Goal: Task Accomplishment & Management: Use online tool/utility

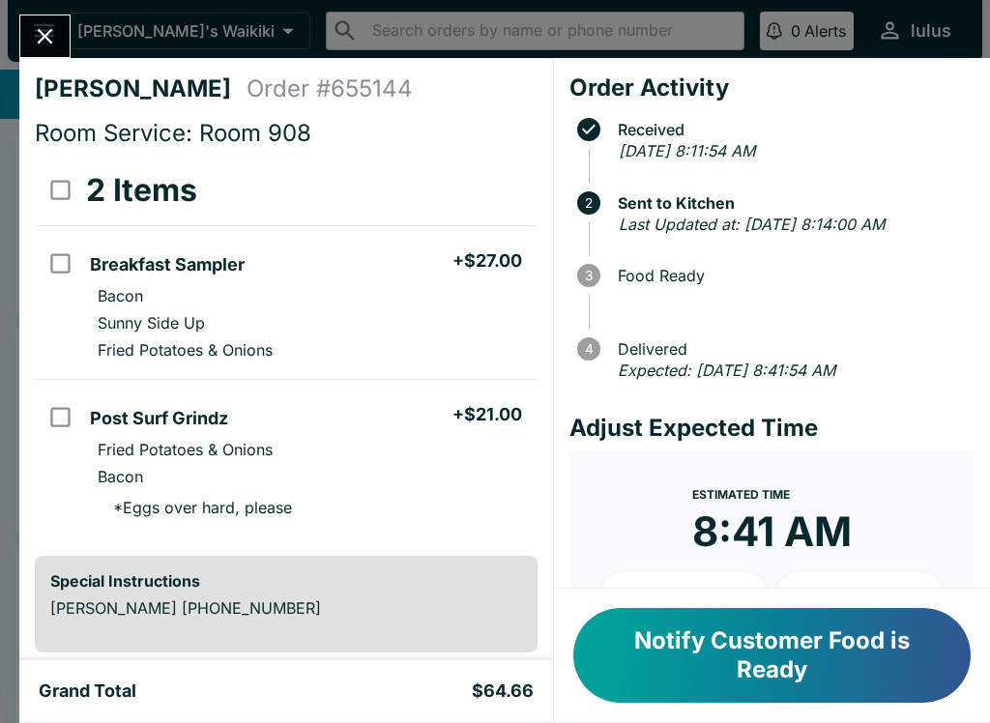
click at [702, 635] on button "Notify Customer Food is Ready" at bounding box center [771, 655] width 397 height 95
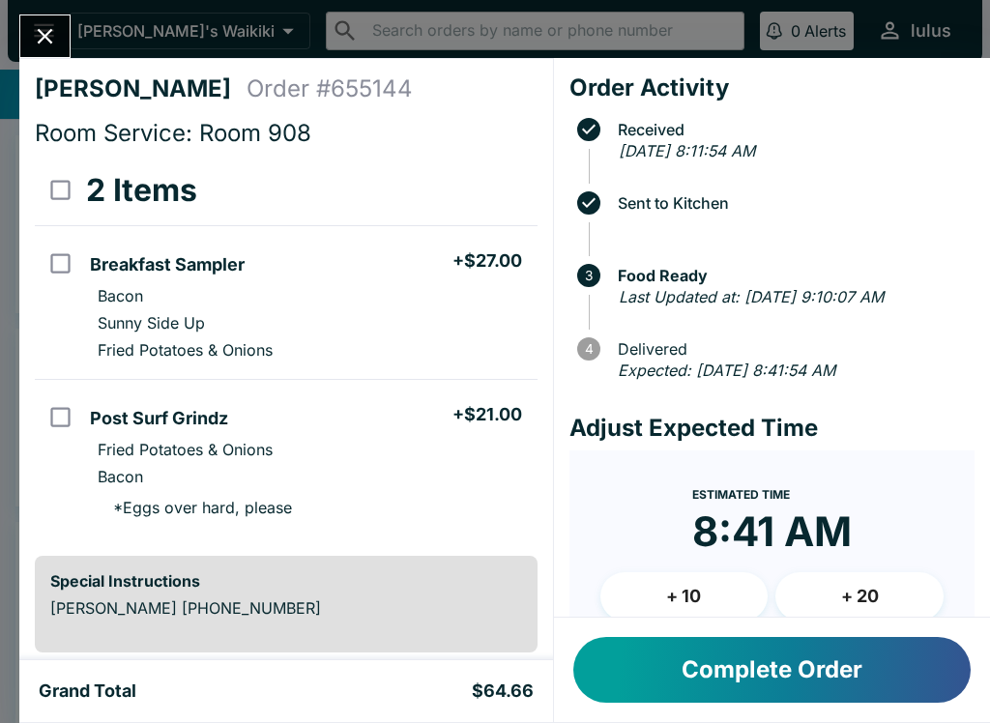
click at [764, 668] on button "Complete Order" at bounding box center [771, 670] width 397 height 66
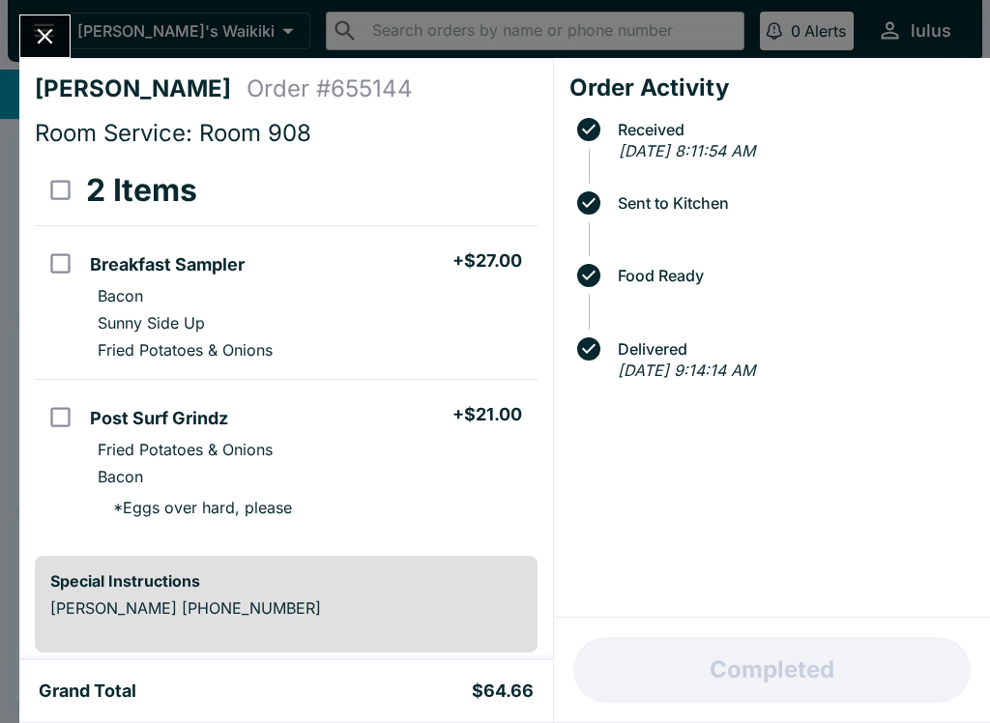
click at [52, 26] on icon "Close" at bounding box center [45, 36] width 26 height 26
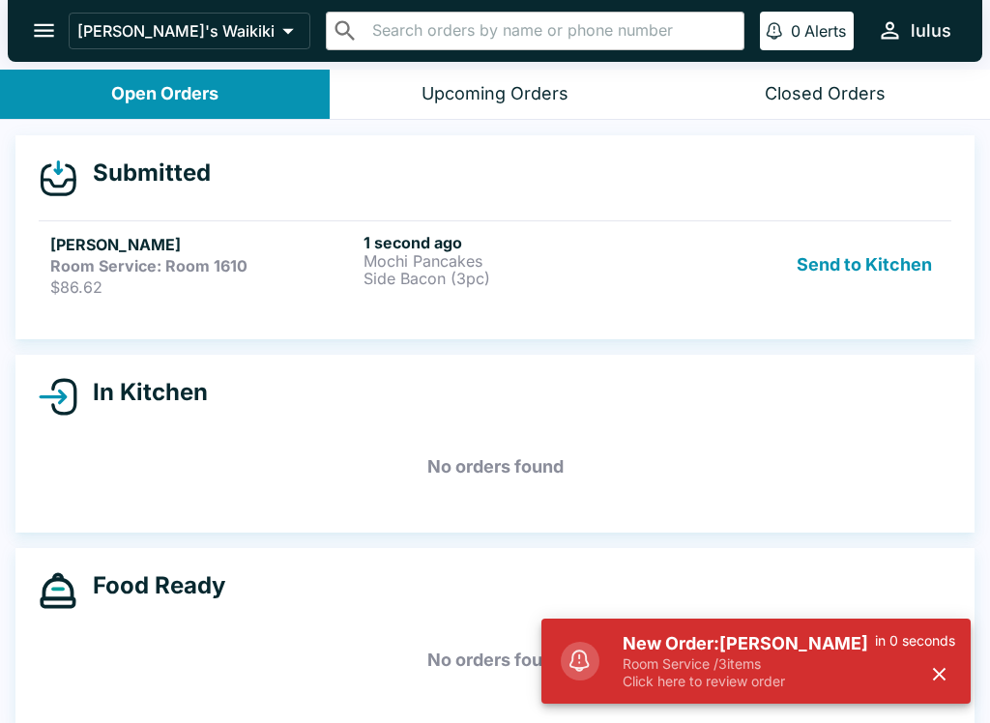
click at [305, 268] on div "Room Service: Room 1610" at bounding box center [202, 265] width 305 height 19
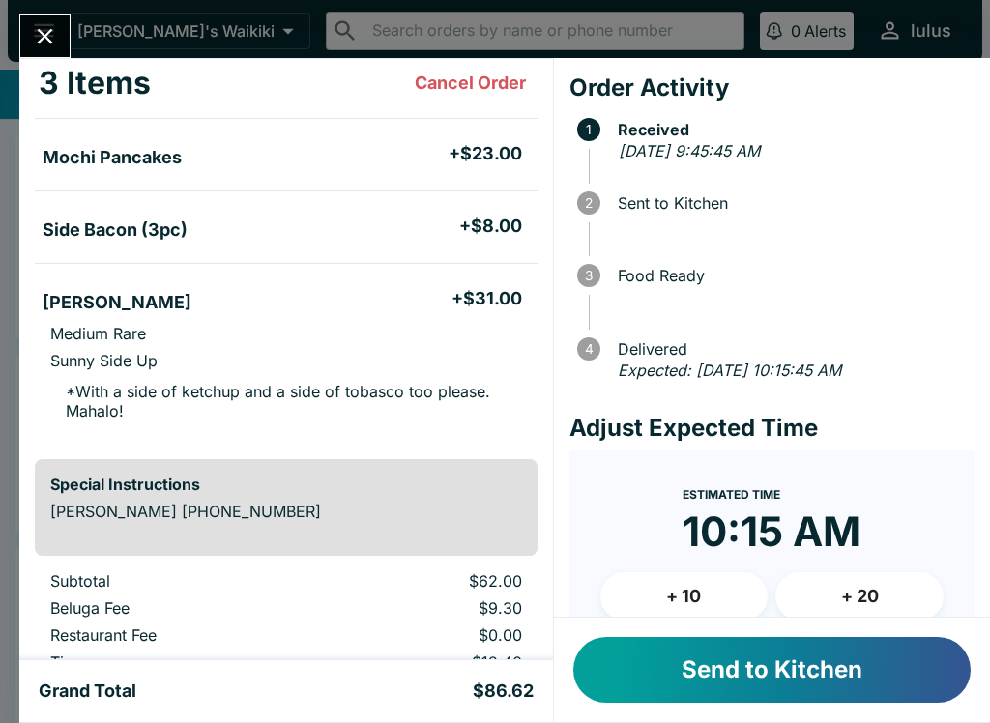
scroll to position [108, 0]
click at [725, 681] on button "Send to Kitchen" at bounding box center [771, 670] width 397 height 66
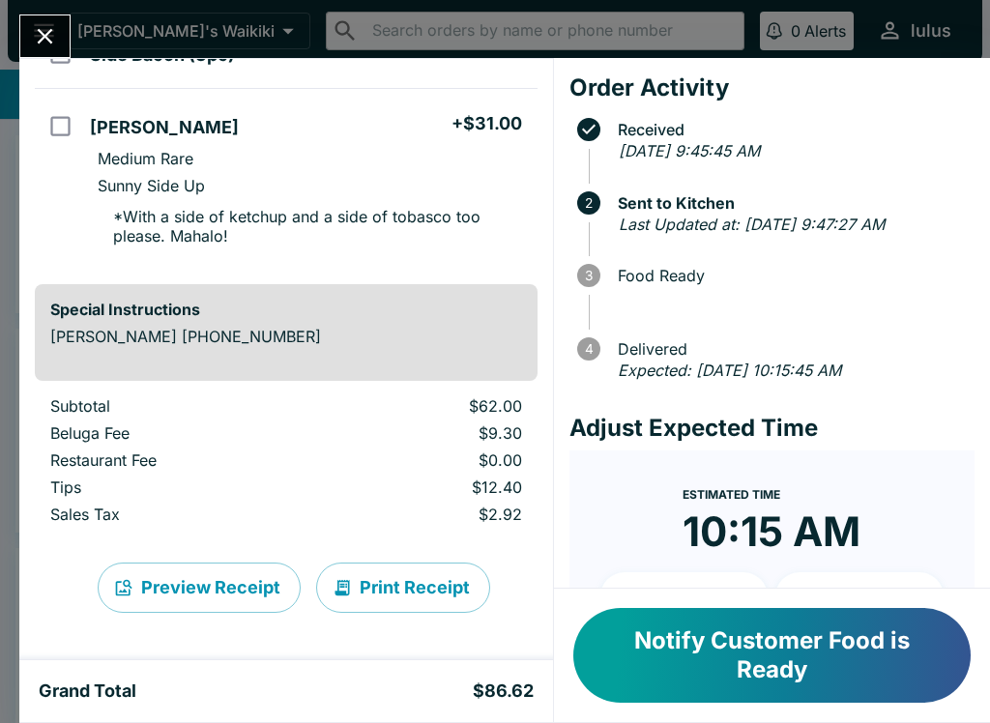
scroll to position [282, 0]
click at [46, 45] on icon "Close" at bounding box center [45, 36] width 26 height 26
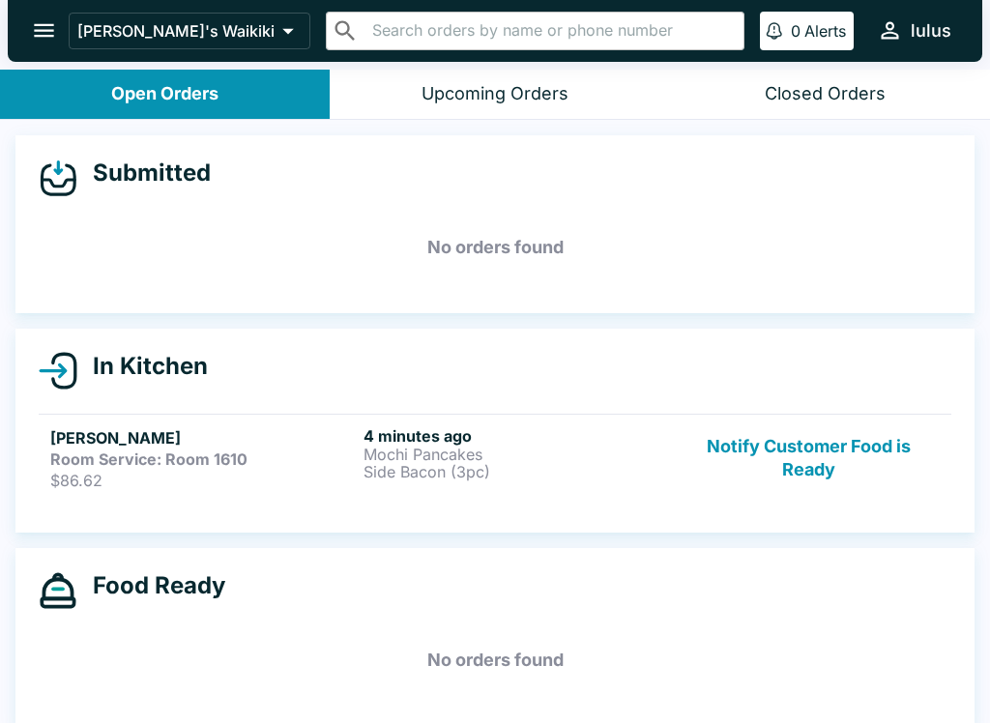
click at [809, 462] on button "Notify Customer Food is Ready" at bounding box center [809, 458] width 262 height 64
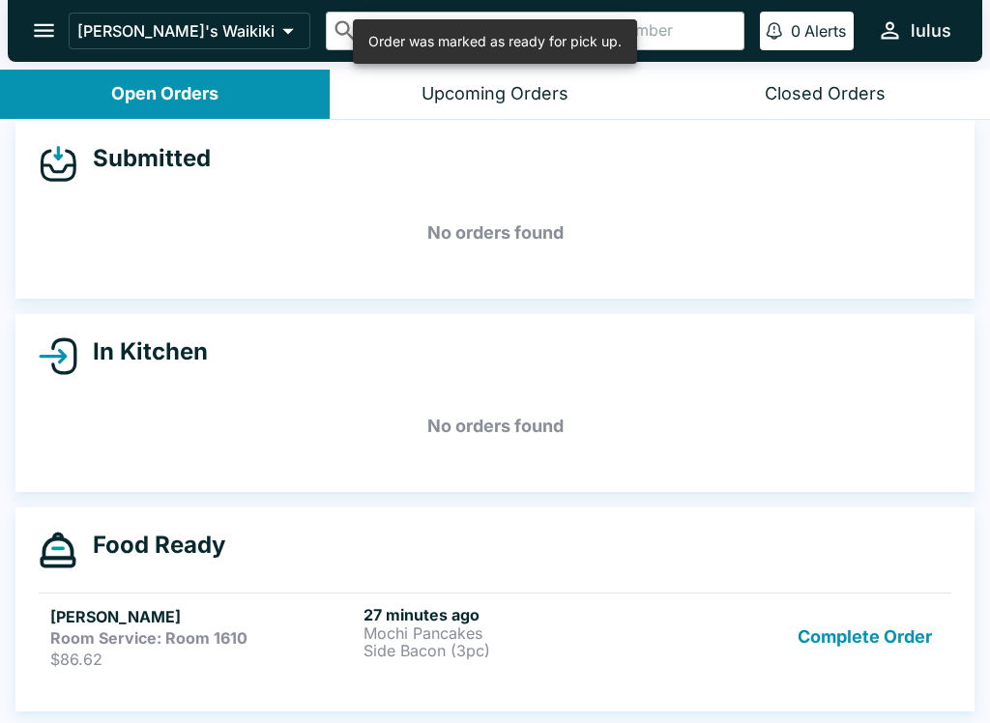
scroll to position [14, 0]
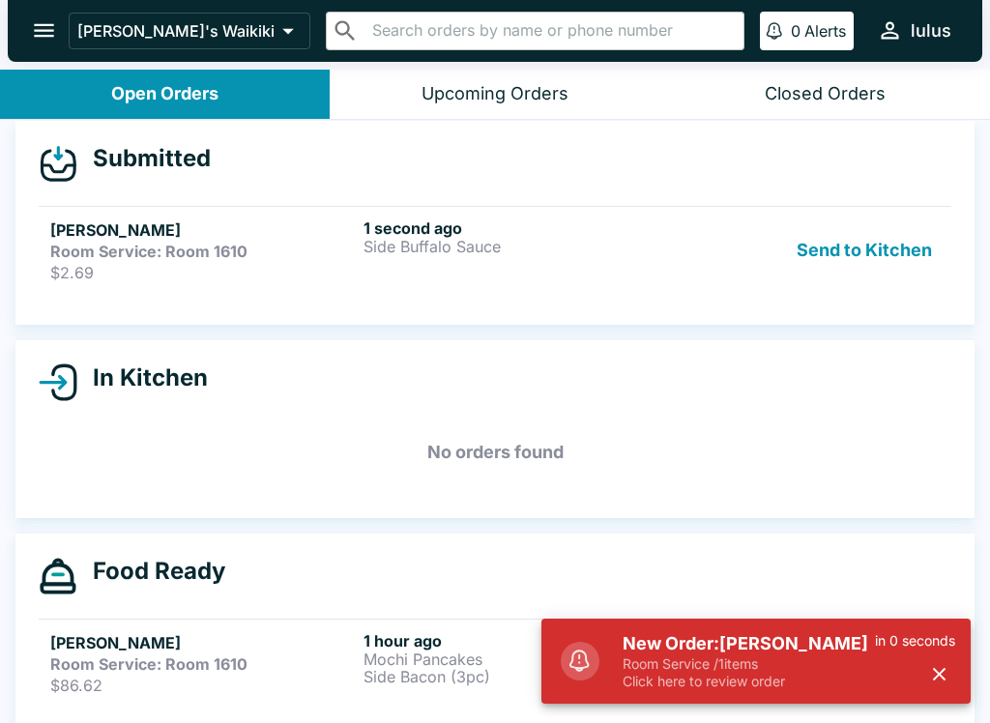
click at [533, 253] on p "Side Buffalo Sauce" at bounding box center [515, 246] width 305 height 17
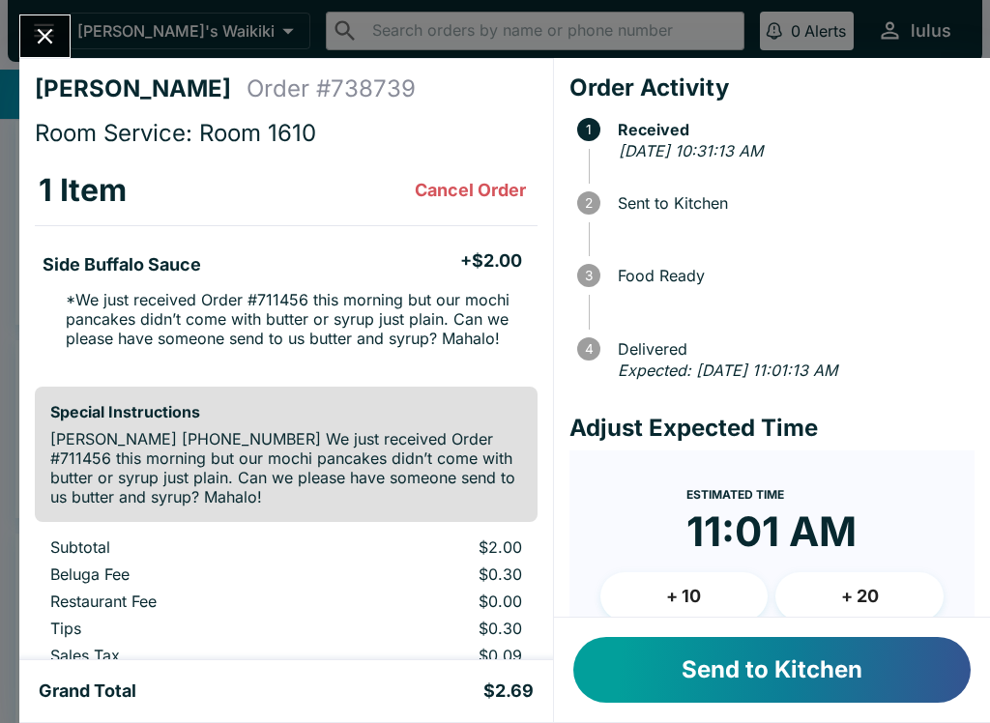
click at [859, 666] on button "Send to Kitchen" at bounding box center [771, 670] width 397 height 66
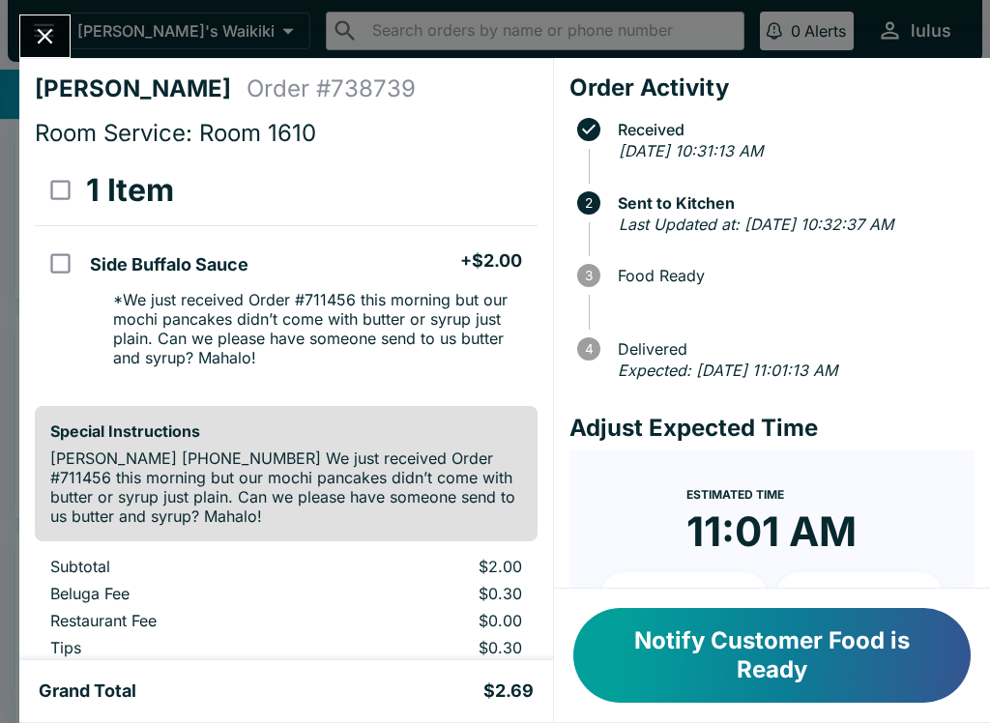
click at [15, 18] on div "[PERSON_NAME] Order # 738739 Room Service: Room 1610 1 Item Side Buffalo Sauce …" at bounding box center [495, 361] width 990 height 723
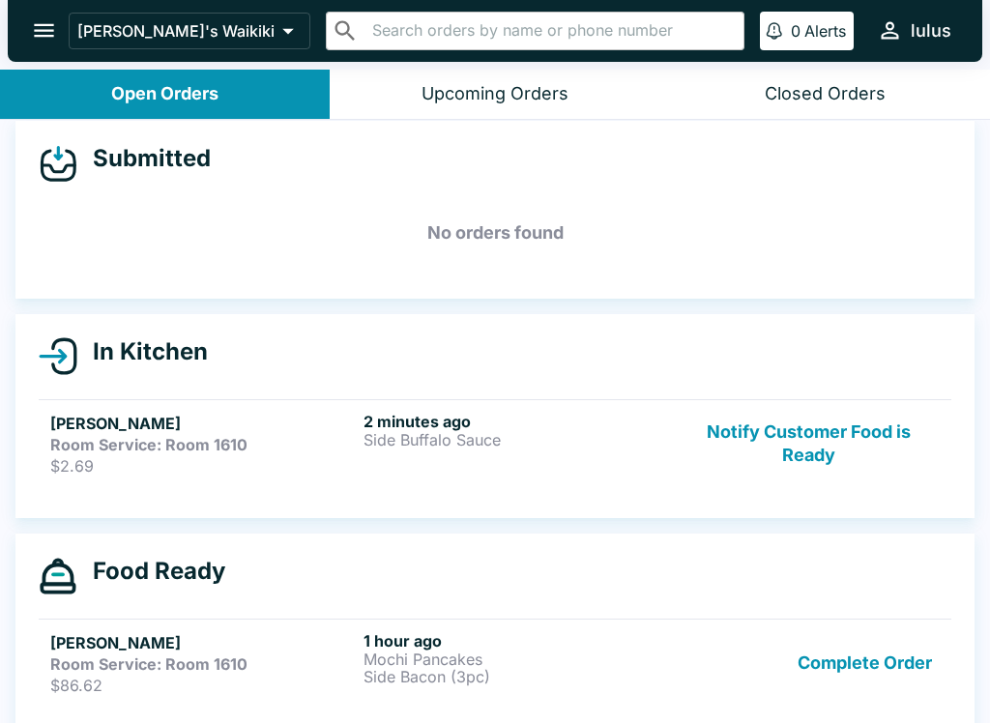
click at [30, 35] on button "open drawer" at bounding box center [43, 30] width 49 height 49
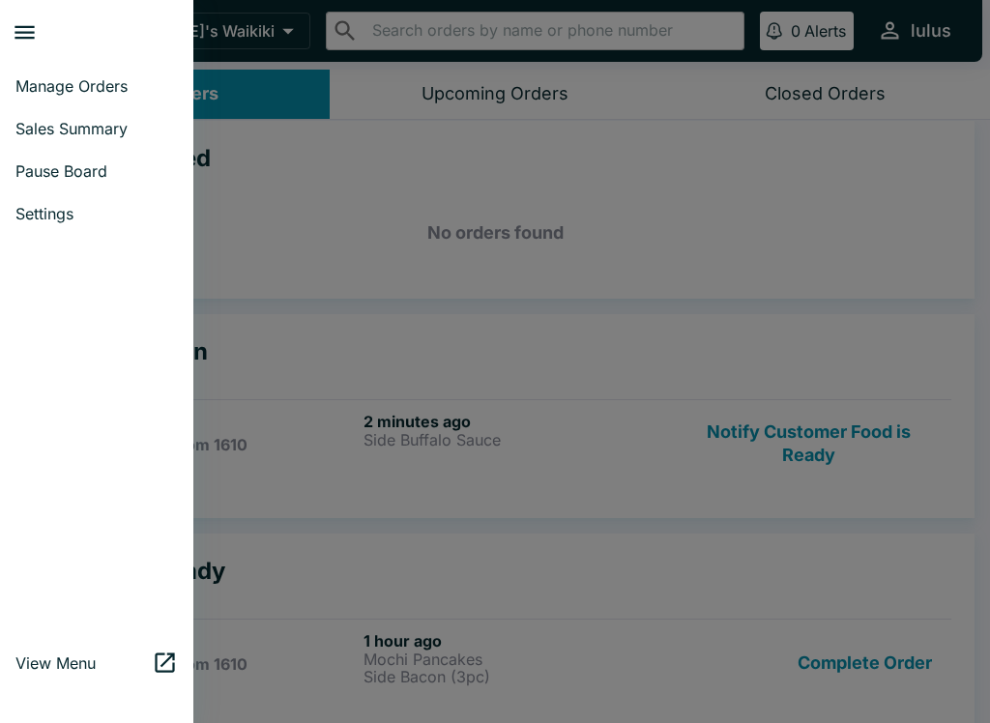
click at [332, 134] on div at bounding box center [495, 361] width 990 height 723
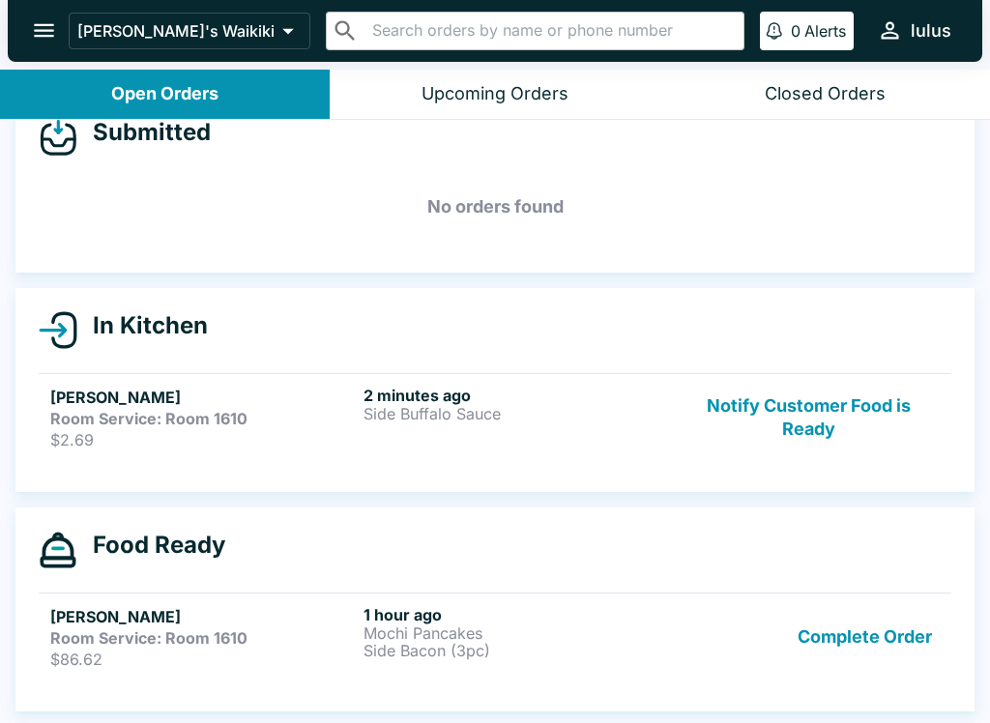
scroll to position [41, 0]
click at [187, 432] on p "$2.69" at bounding box center [202, 439] width 305 height 19
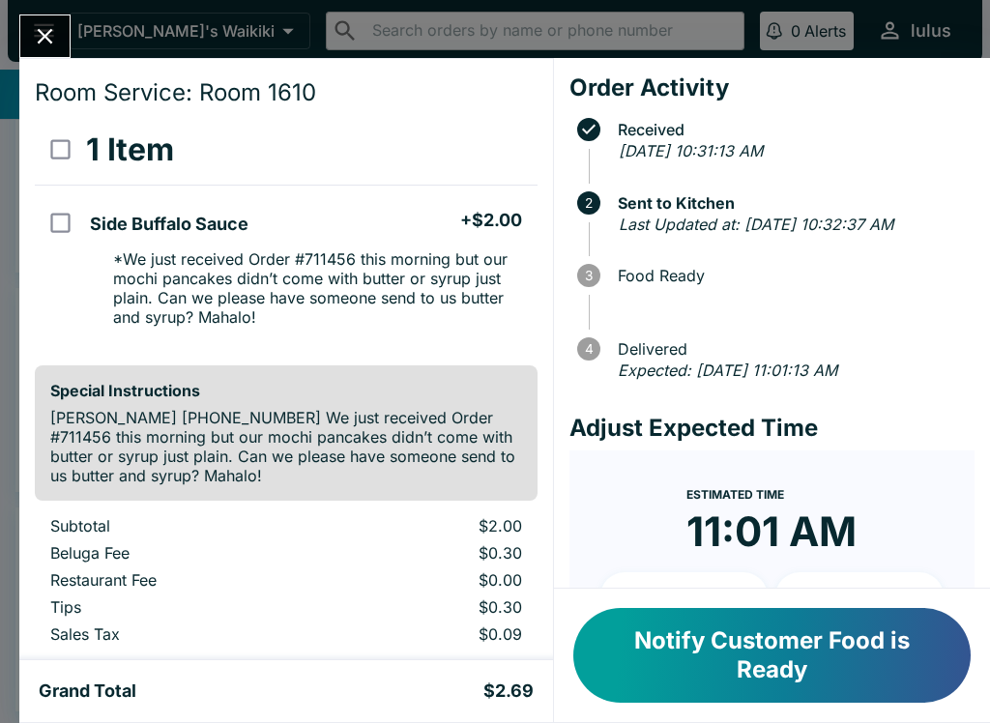
scroll to position [42, 0]
click at [774, 655] on button "Notify Customer Food is Ready" at bounding box center [771, 655] width 397 height 95
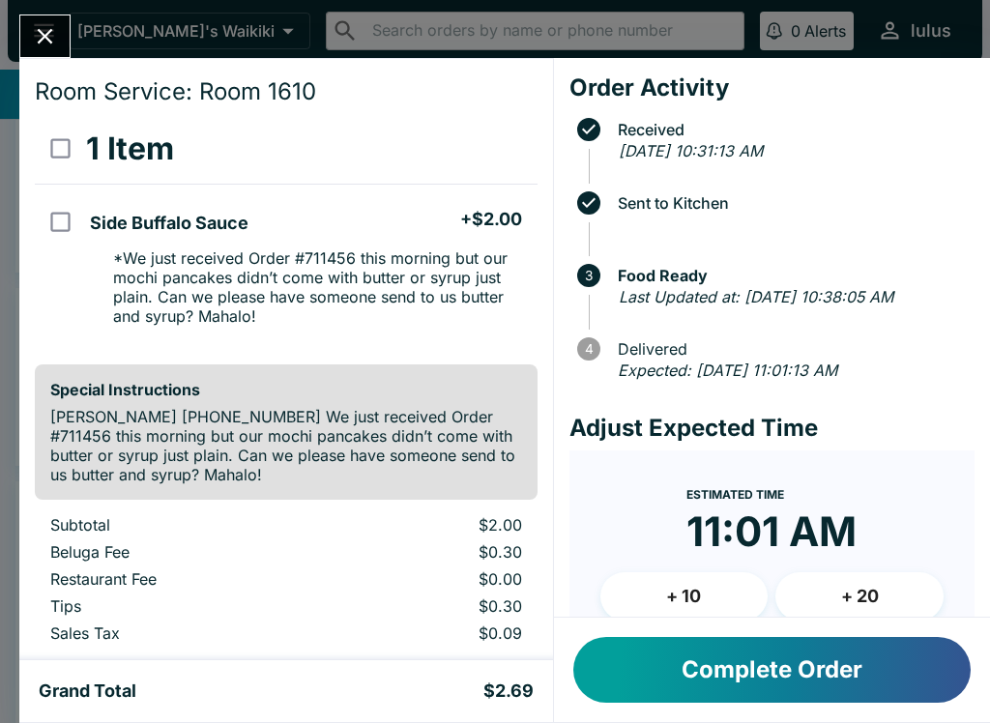
scroll to position [1, 0]
click at [883, 662] on button "Complete Order" at bounding box center [771, 670] width 397 height 66
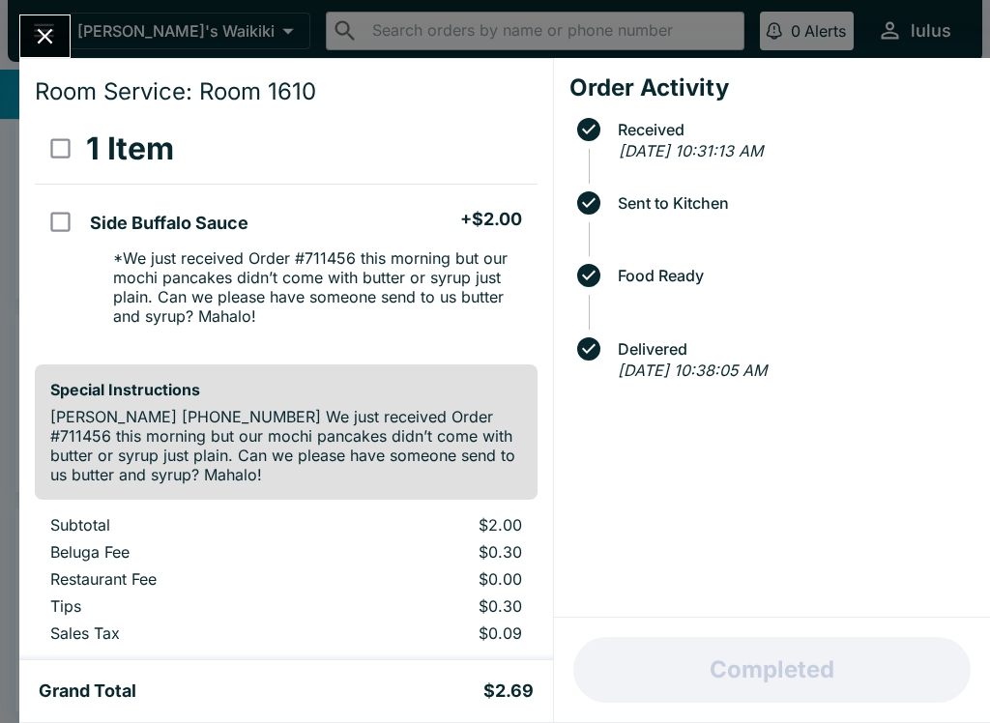
scroll to position [14, 0]
click at [48, 23] on icon "Close" at bounding box center [45, 36] width 26 height 26
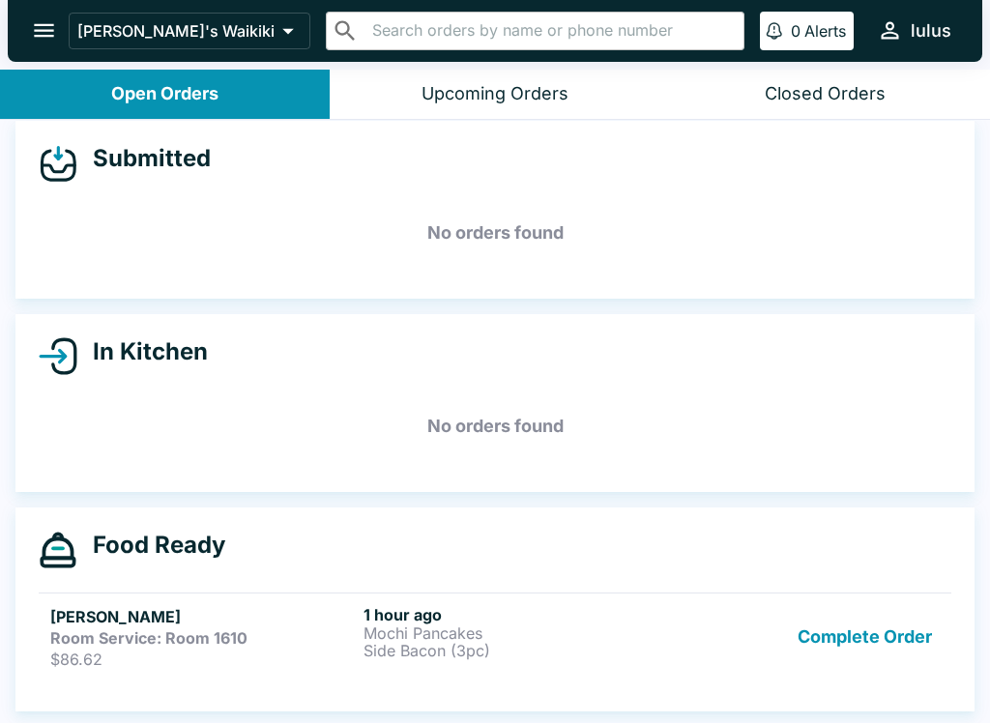
scroll to position [3, 0]
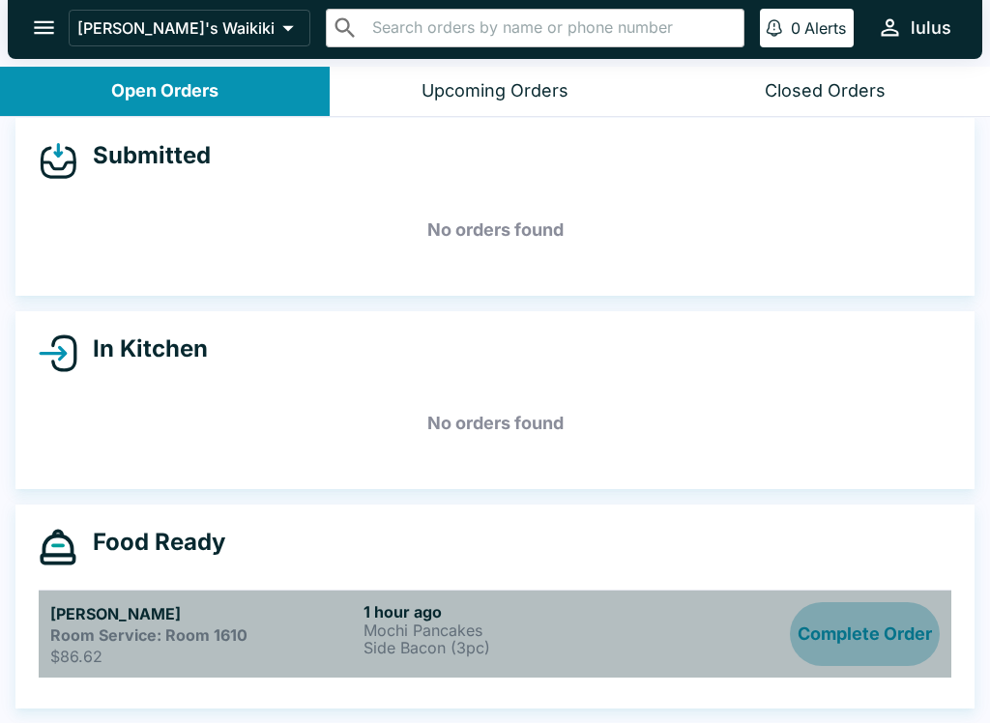
click at [854, 632] on button "Complete Order" at bounding box center [865, 634] width 150 height 64
